Goal: Information Seeking & Learning: Understand process/instructions

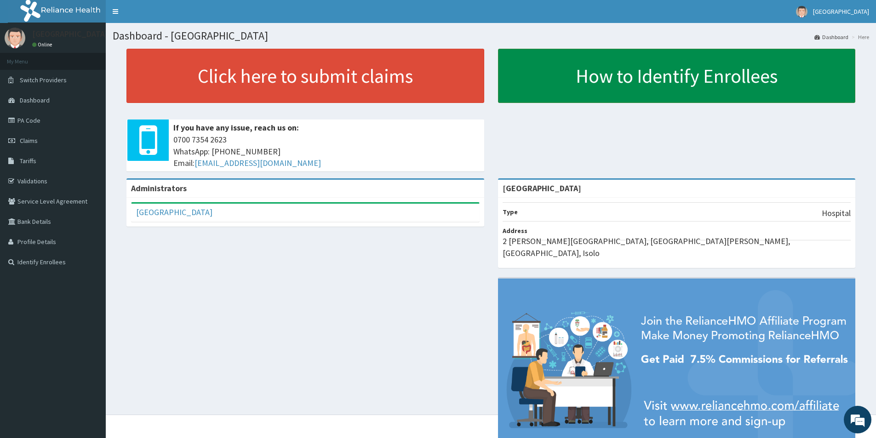
click at [618, 75] on link "How to Identify Enrollees" at bounding box center [677, 76] width 358 height 54
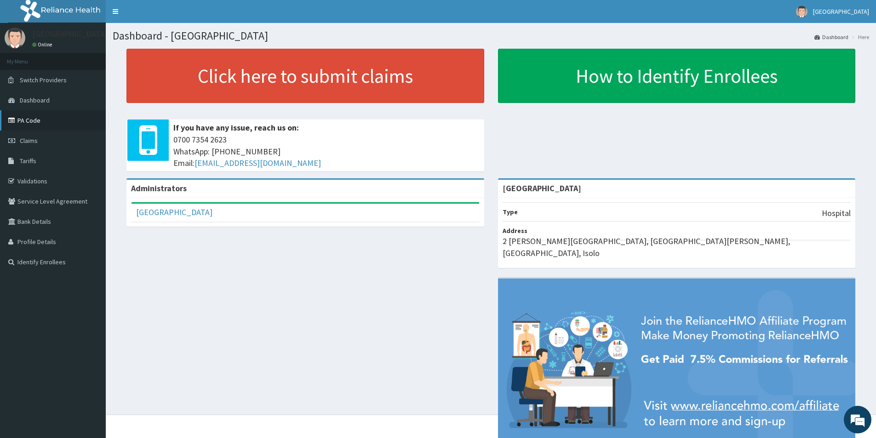
click at [34, 122] on link "PA Code" at bounding box center [53, 120] width 106 height 20
